Goal: Find contact information: Find contact information

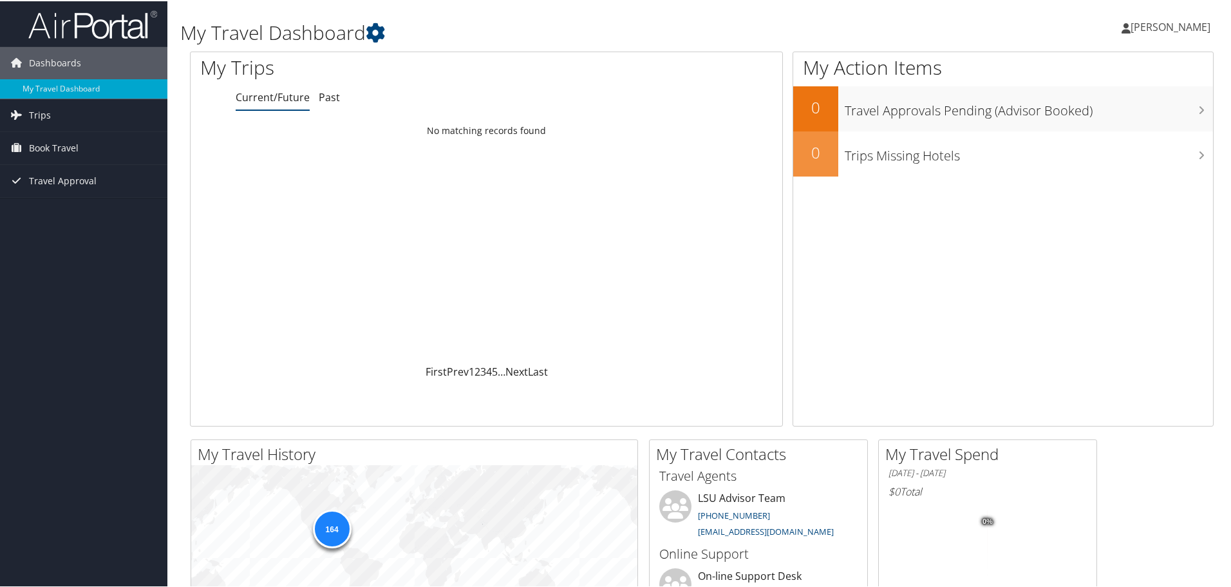
click at [1183, 29] on span "[PERSON_NAME]" at bounding box center [1171, 26] width 80 height 14
click at [1136, 90] on link "Travel Agency Contacts" at bounding box center [1137, 93] width 144 height 22
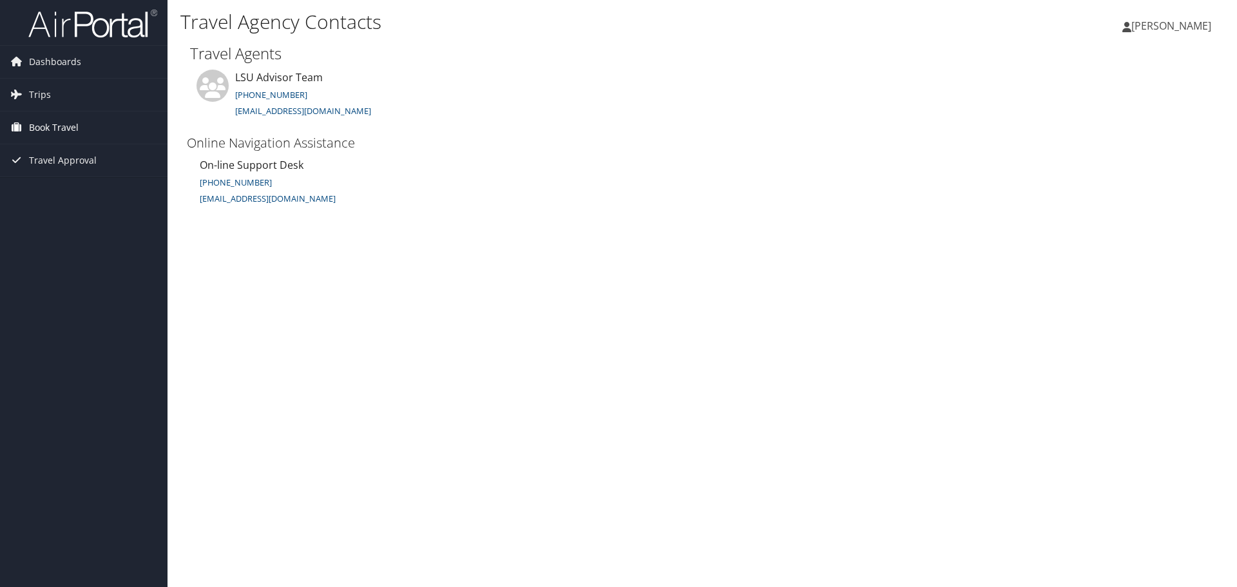
click at [57, 127] on span "Book Travel" at bounding box center [54, 127] width 50 height 32
click at [91, 175] on link "Book/Manage Online Trips" at bounding box center [83, 172] width 167 height 19
